Goal: Task Accomplishment & Management: Use online tool/utility

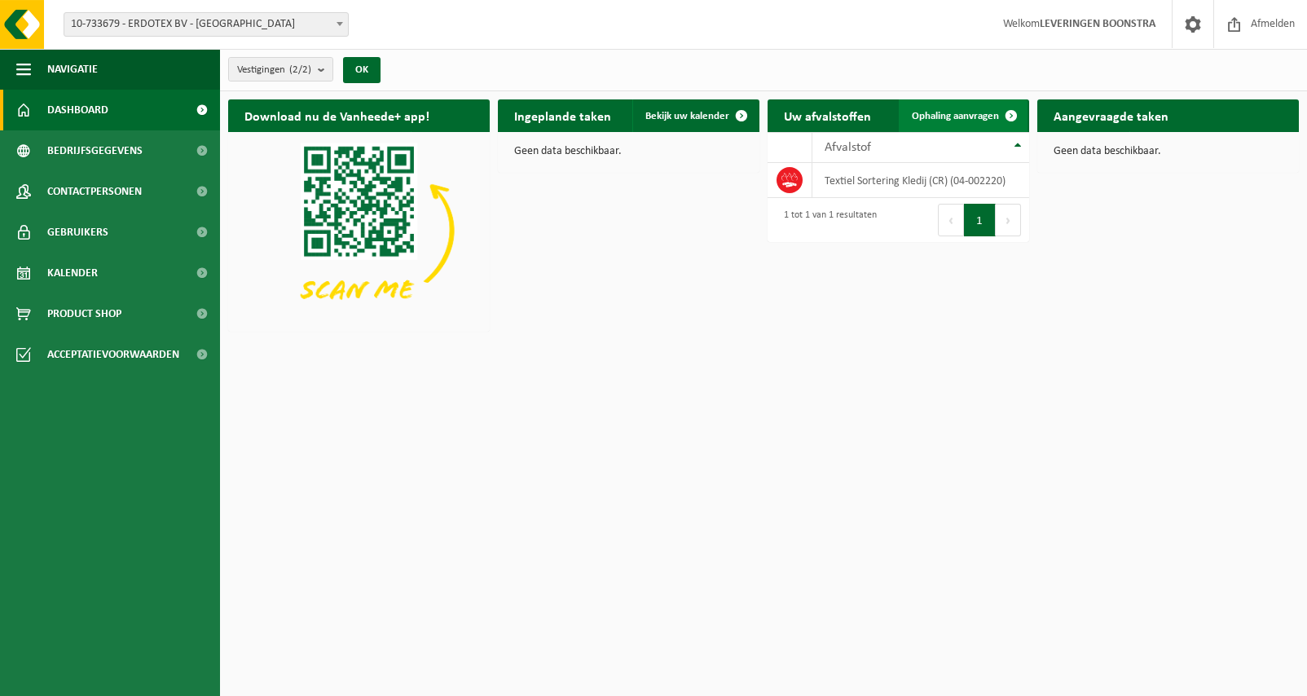
click at [948, 115] on span "Ophaling aanvragen" at bounding box center [955, 116] width 87 height 11
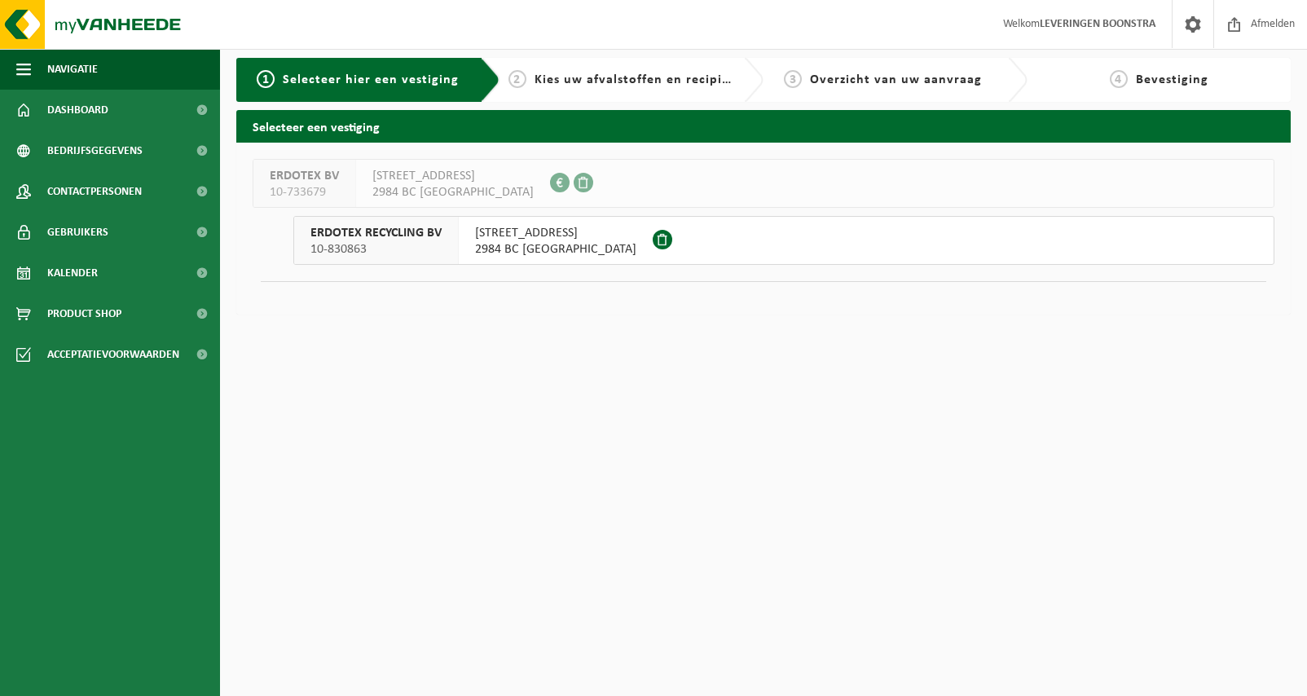
click at [531, 238] on span "SCHRIJNWERKERSTRAAT 1" at bounding box center [555, 233] width 161 height 16
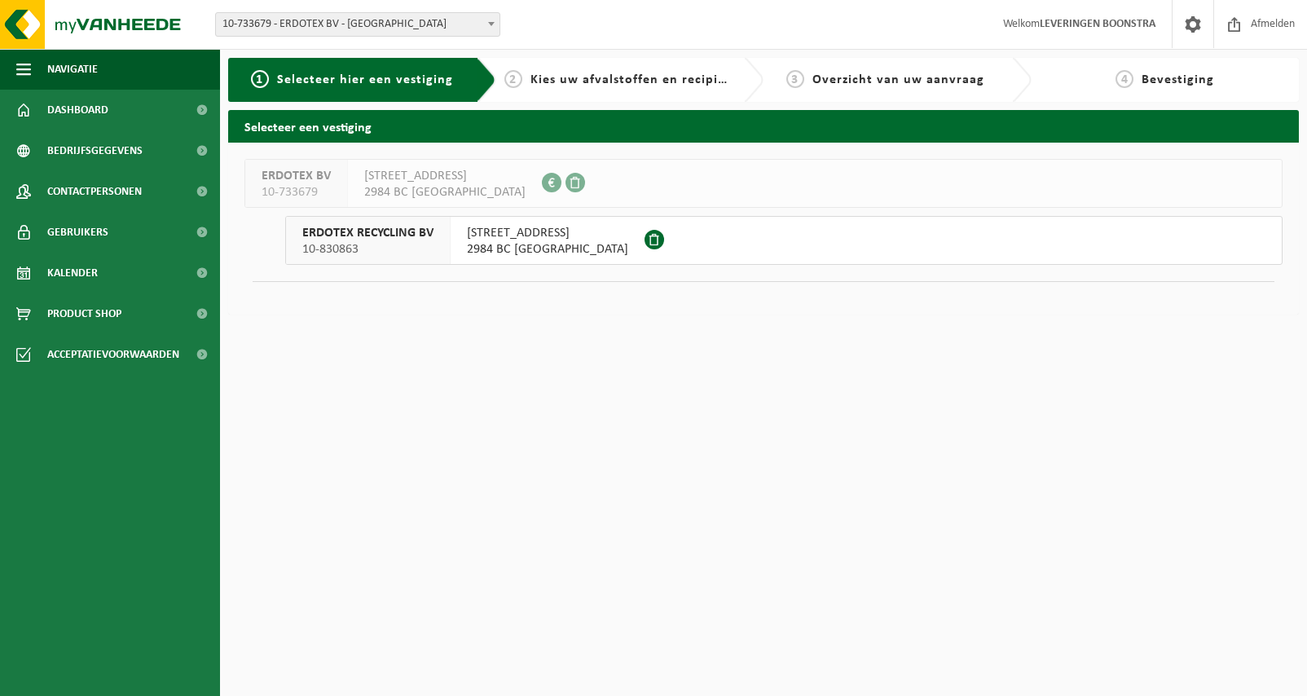
click at [378, 237] on span "ERDOTEX RECYCLING BV" at bounding box center [367, 233] width 131 height 16
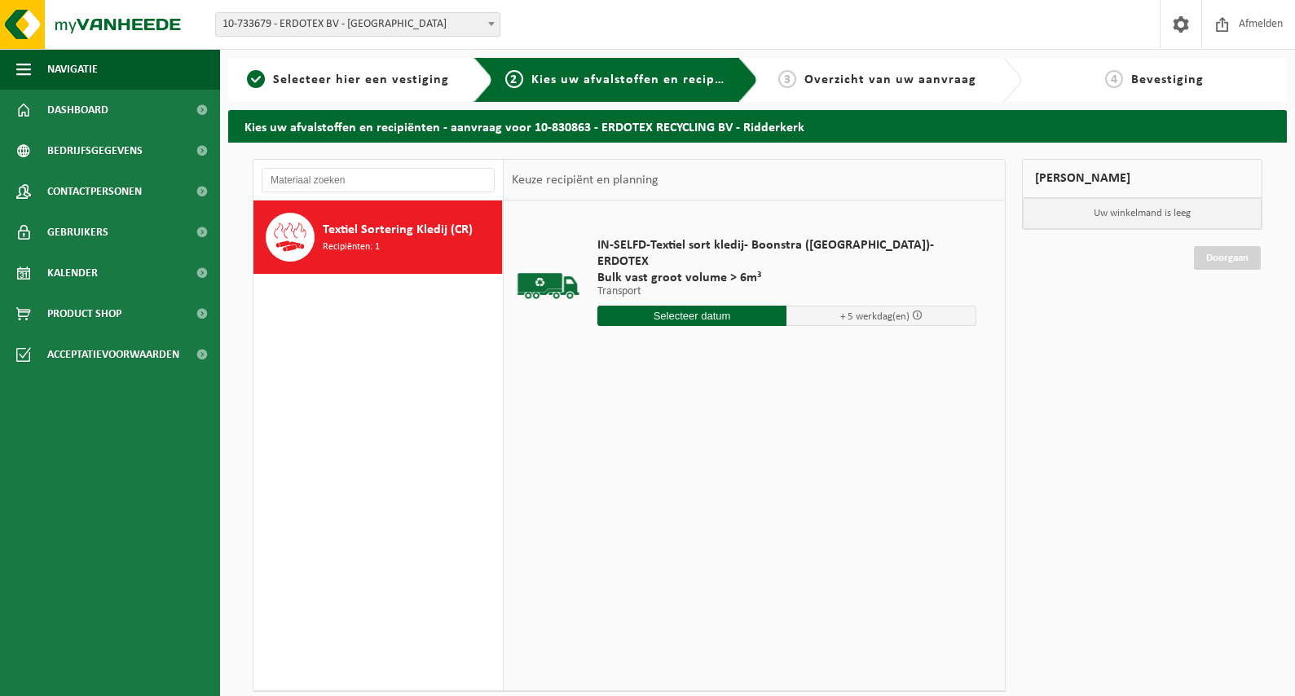
click at [640, 306] on input "text" at bounding box center [692, 316] width 190 height 20
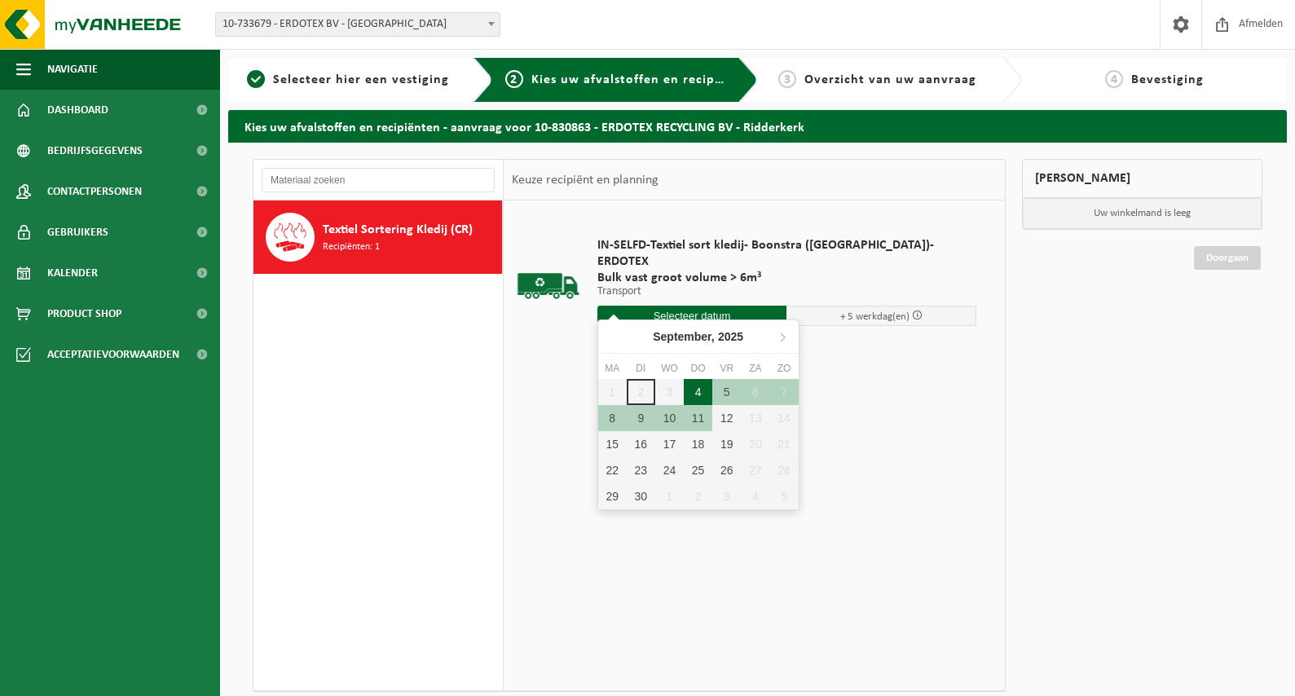
click at [693, 397] on div "4" at bounding box center [698, 392] width 29 height 26
type input "Van 2025-09-04"
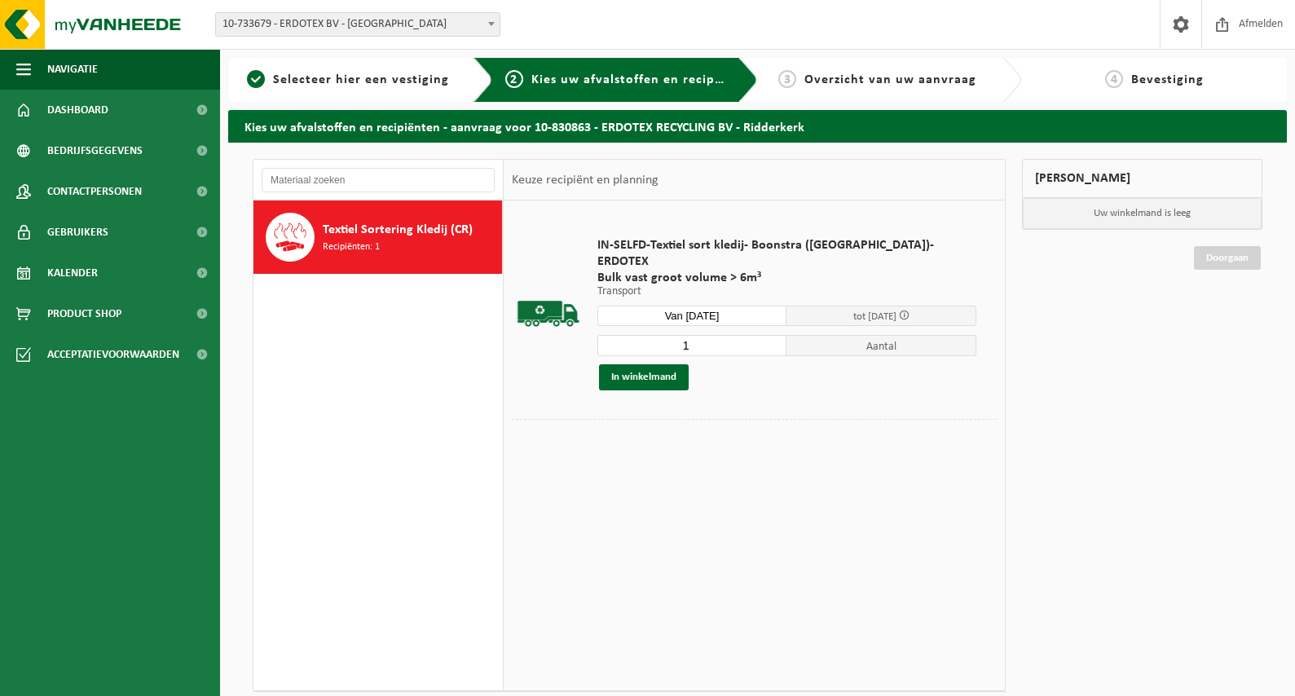
click at [750, 335] on input "1" at bounding box center [692, 345] width 190 height 21
type input "2"
click at [746, 335] on input "2" at bounding box center [692, 345] width 190 height 21
click at [668, 370] on button "In winkelmand" at bounding box center [644, 377] width 90 height 26
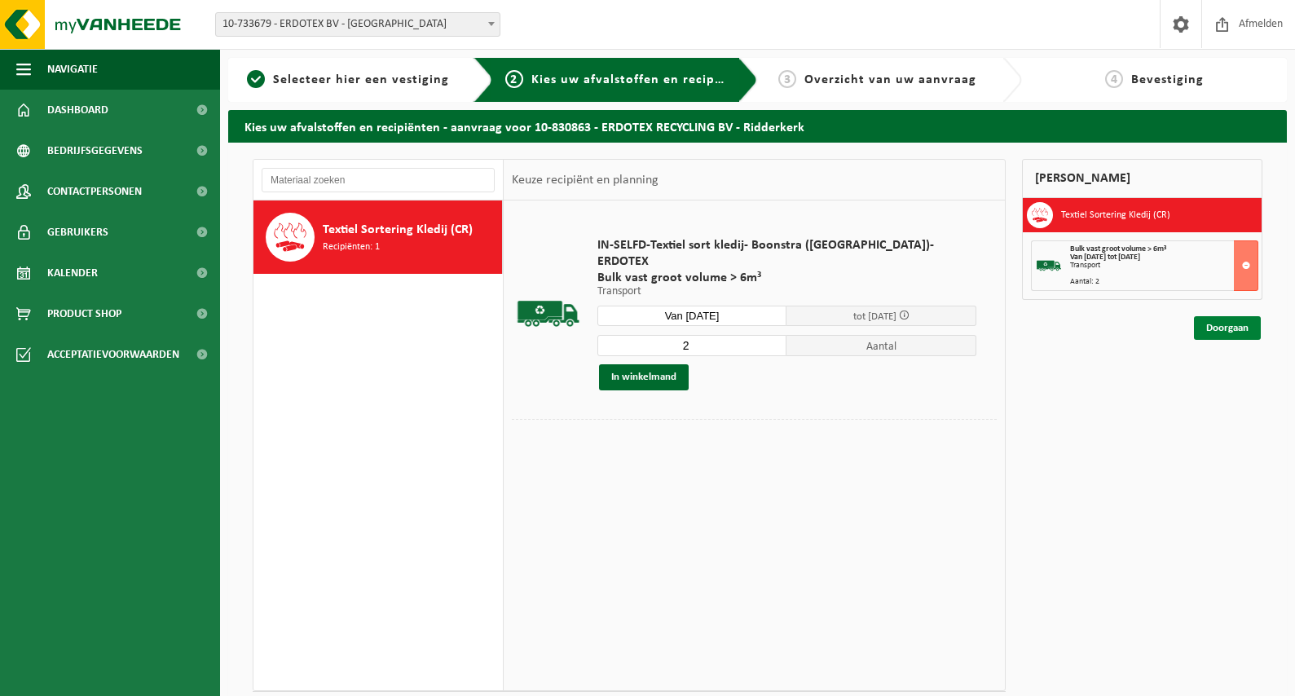
click at [1200, 339] on link "Doorgaan" at bounding box center [1227, 328] width 67 height 24
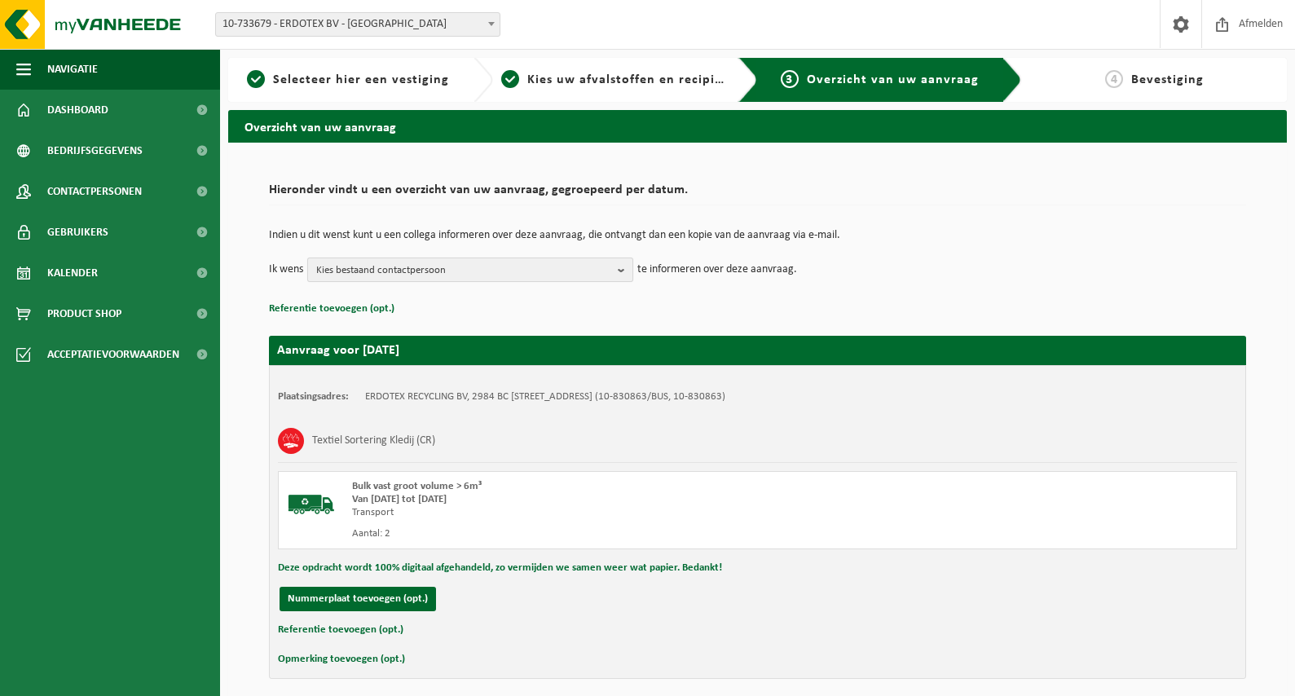
click at [450, 281] on span "Kies bestaand contactpersoon" at bounding box center [463, 270] width 295 height 24
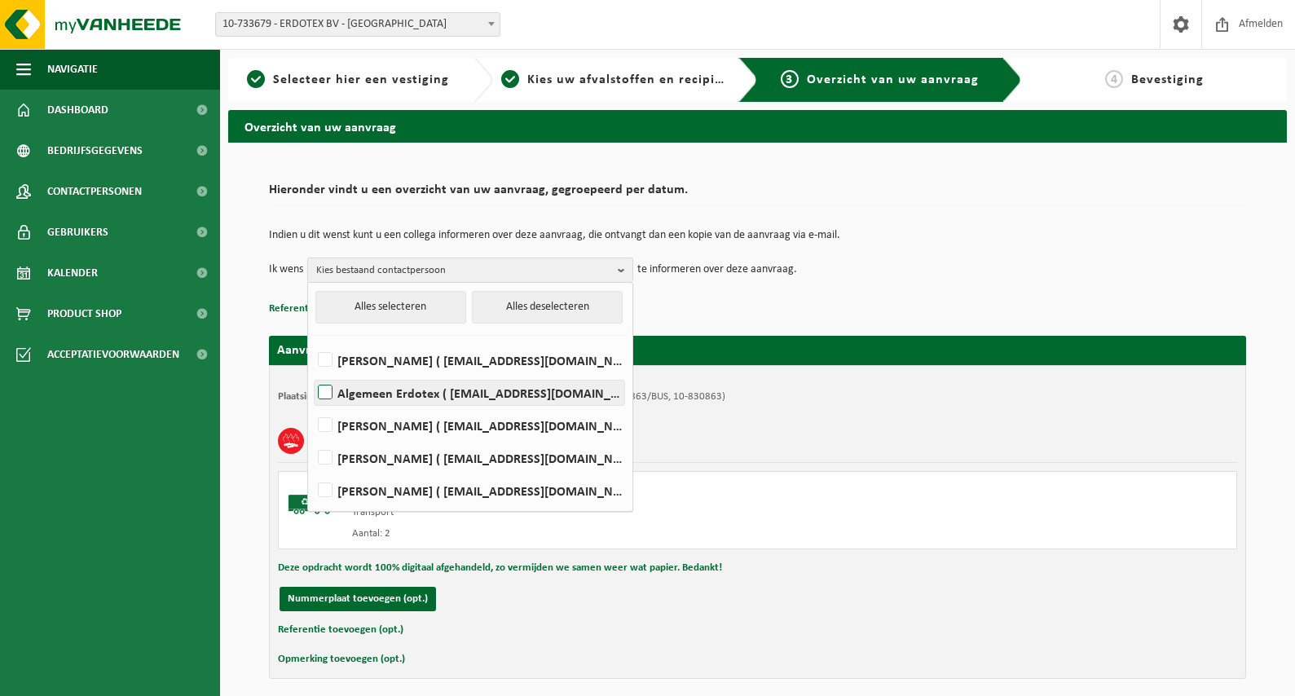
click at [486, 399] on label "Algemeen Erdotex ( sales@erdotex.com )" at bounding box center [470, 393] width 310 height 24
click at [312, 372] on input "Algemeen Erdotex ( sales@erdotex.com )" at bounding box center [311, 372] width 1 height 1
checkbox input "true"
click at [775, 320] on div "Aanvraag voor 2025-09-04 Plaatsingsadres: ERDOTEX RECYCLING BV, 2984 BC Ridderk…" at bounding box center [757, 498] width 977 height 359
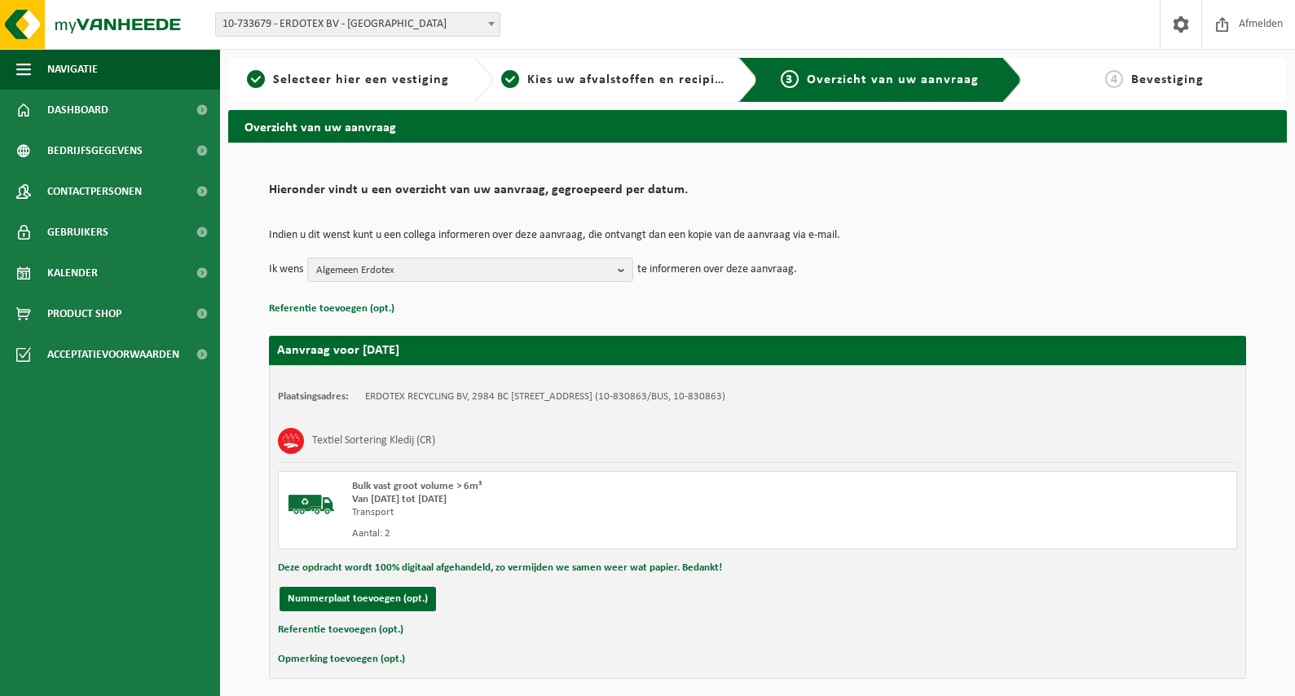
scroll to position [65, 0]
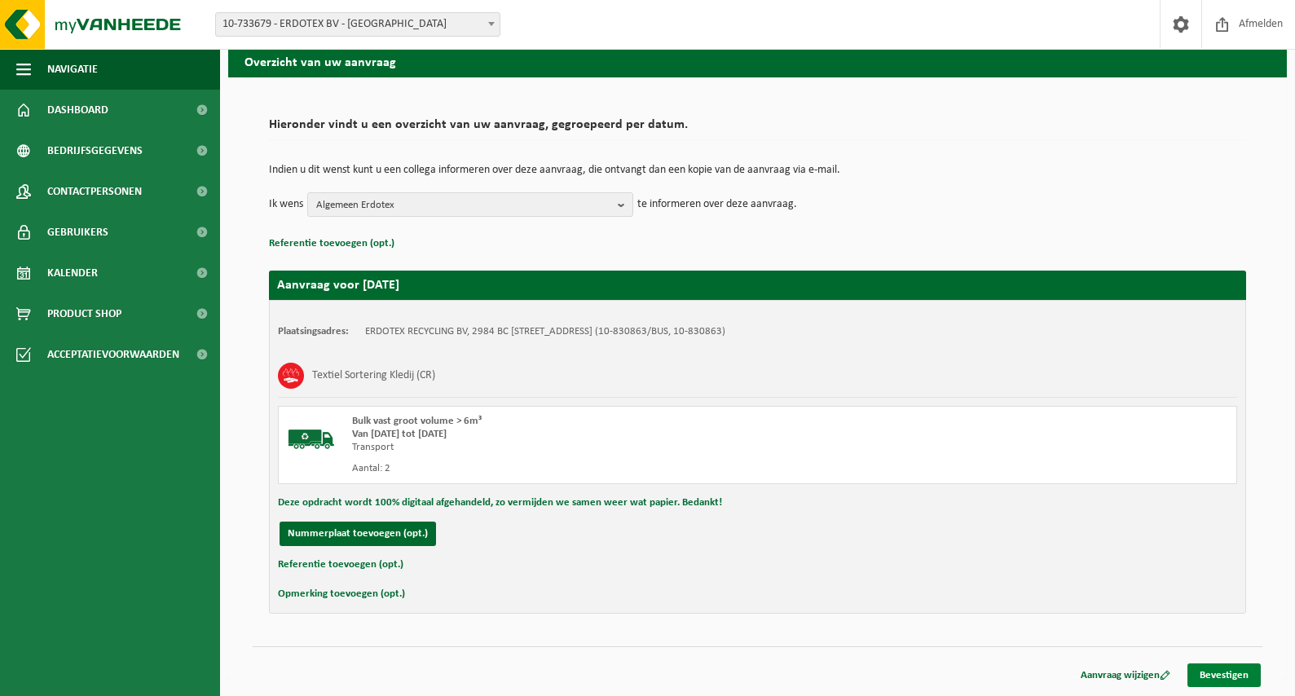
click at [1240, 678] on link "Bevestigen" at bounding box center [1223, 675] width 73 height 24
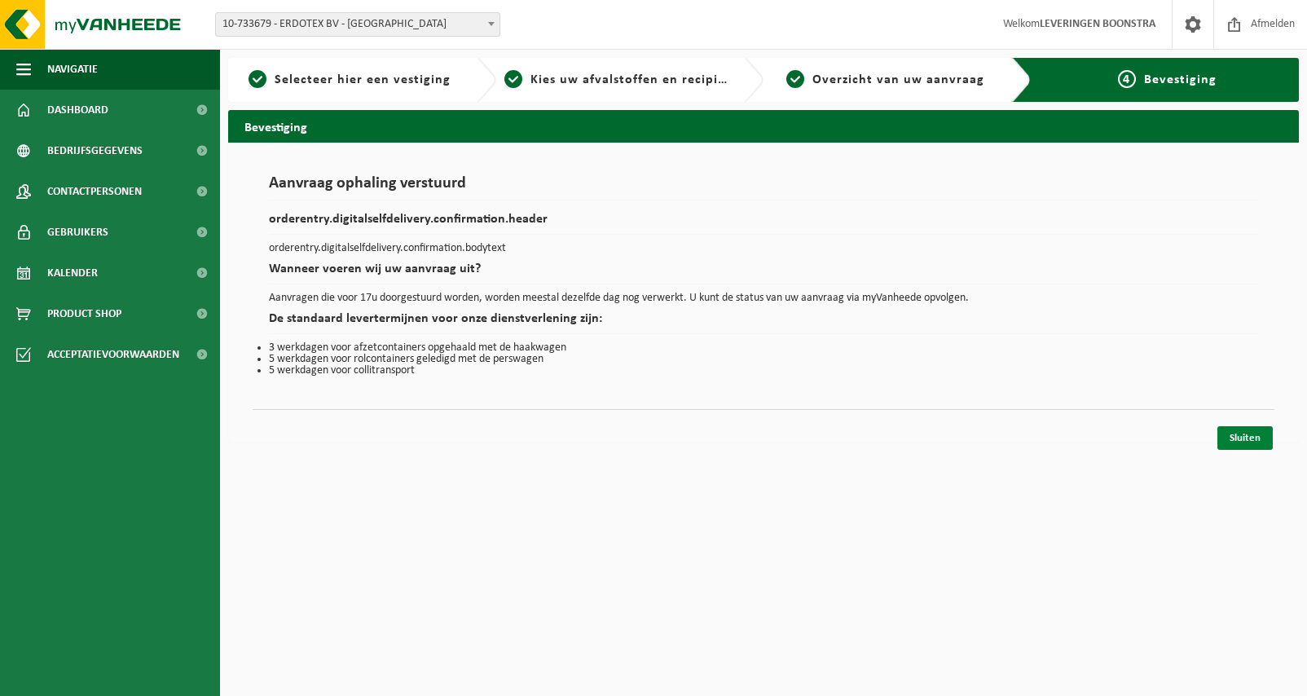
click at [1247, 442] on link "Sluiten" at bounding box center [1244, 438] width 55 height 24
